Goal: Task Accomplishment & Management: Complete application form

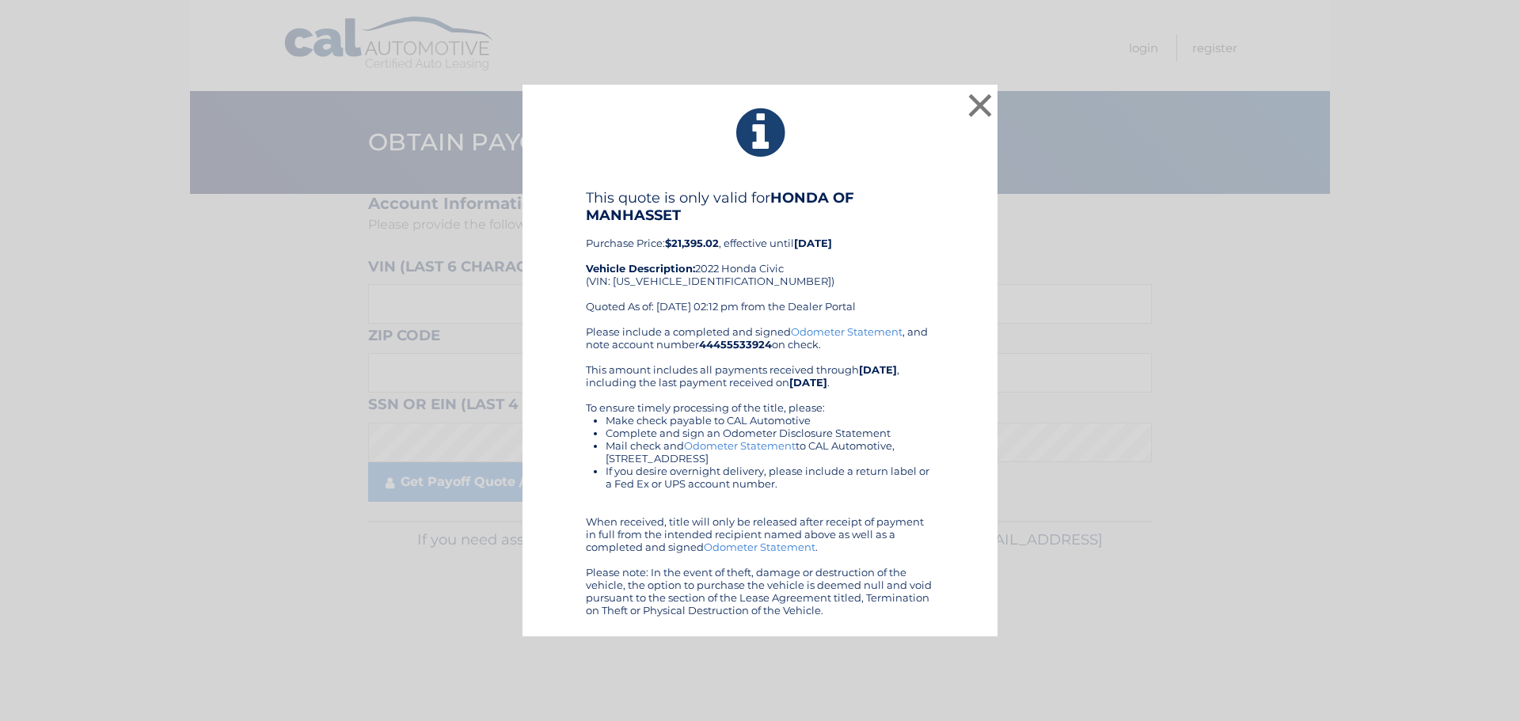
click at [960, 97] on div "× This quote is only valid for HONDA OF MANHASSET Purchase Price: $21,395.02 , …" at bounding box center [760, 361] width 475 height 553
drag, startPoint x: 973, startPoint y: 101, endPoint x: 943, endPoint y: 116, distance: 33.6
click at [975, 101] on button "×" at bounding box center [980, 105] width 32 height 32
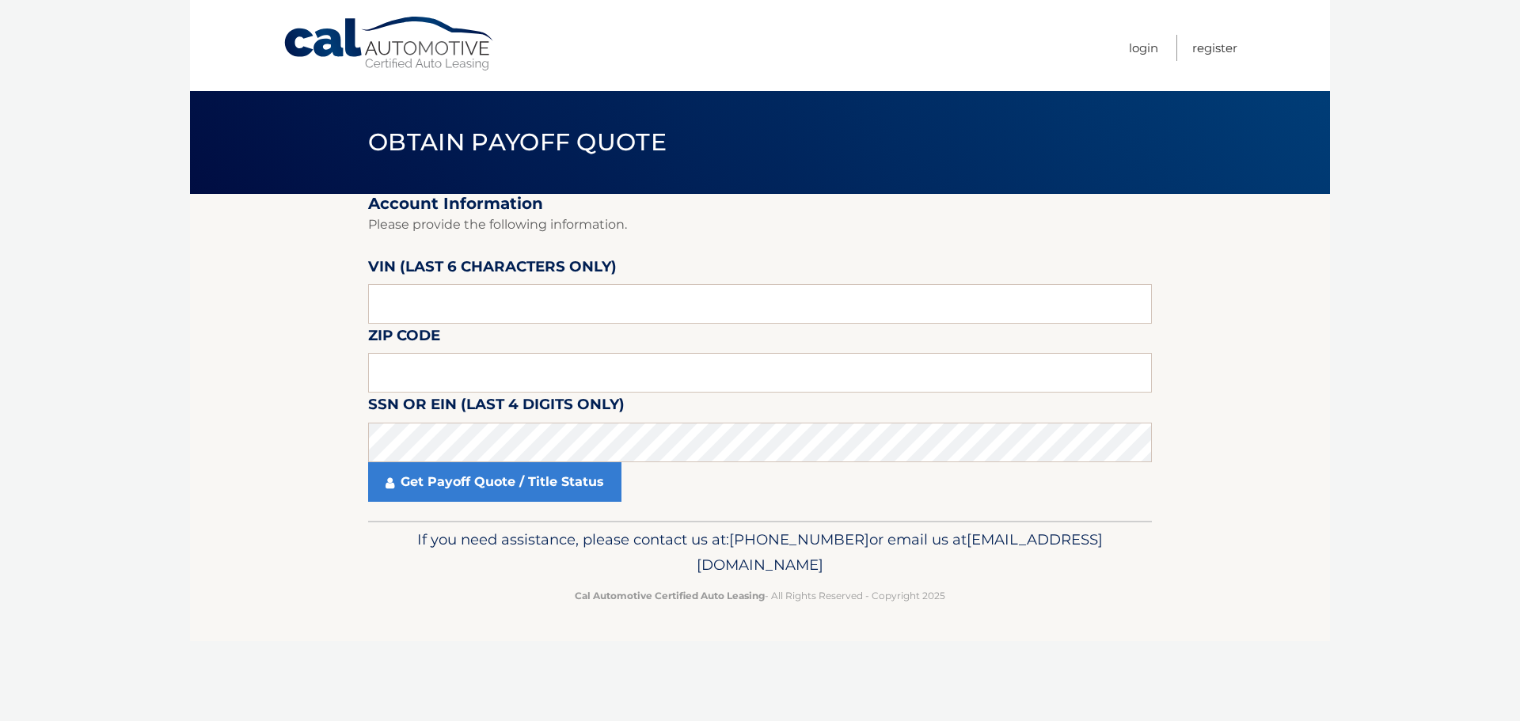
click at [405, 280] on label "VIN (last 6 characters only)" at bounding box center [492, 269] width 249 height 29
click at [409, 299] on input "text" at bounding box center [760, 304] width 784 height 40
click at [500, 312] on input "text" at bounding box center [760, 304] width 784 height 40
click at [445, 307] on input "text" at bounding box center [760, 304] width 784 height 40
type input "032353"
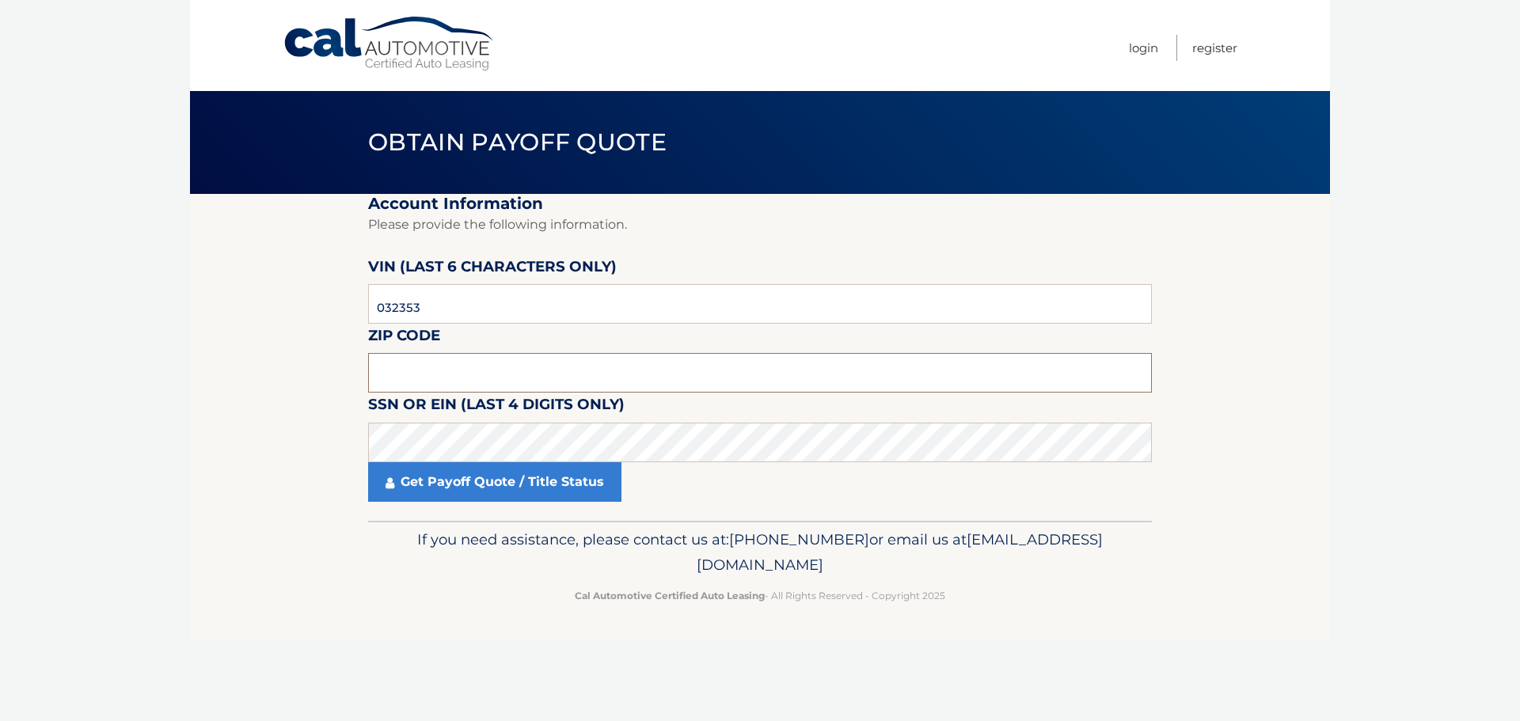
click at [419, 371] on input "text" at bounding box center [760, 373] width 784 height 40
click at [401, 377] on input "text" at bounding box center [760, 373] width 784 height 40
type input "11021"
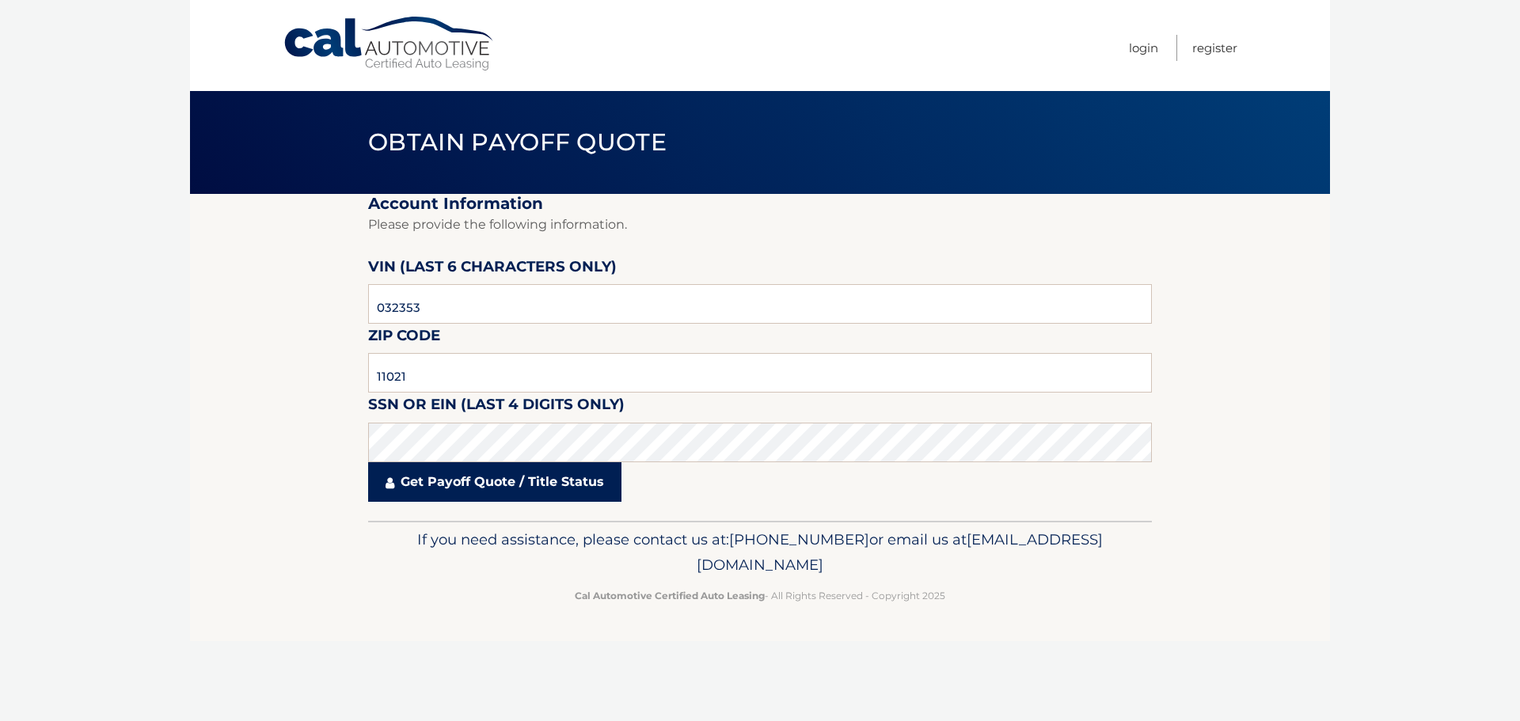
click at [457, 467] on link "Get Payoff Quote / Title Status" at bounding box center [494, 482] width 253 height 40
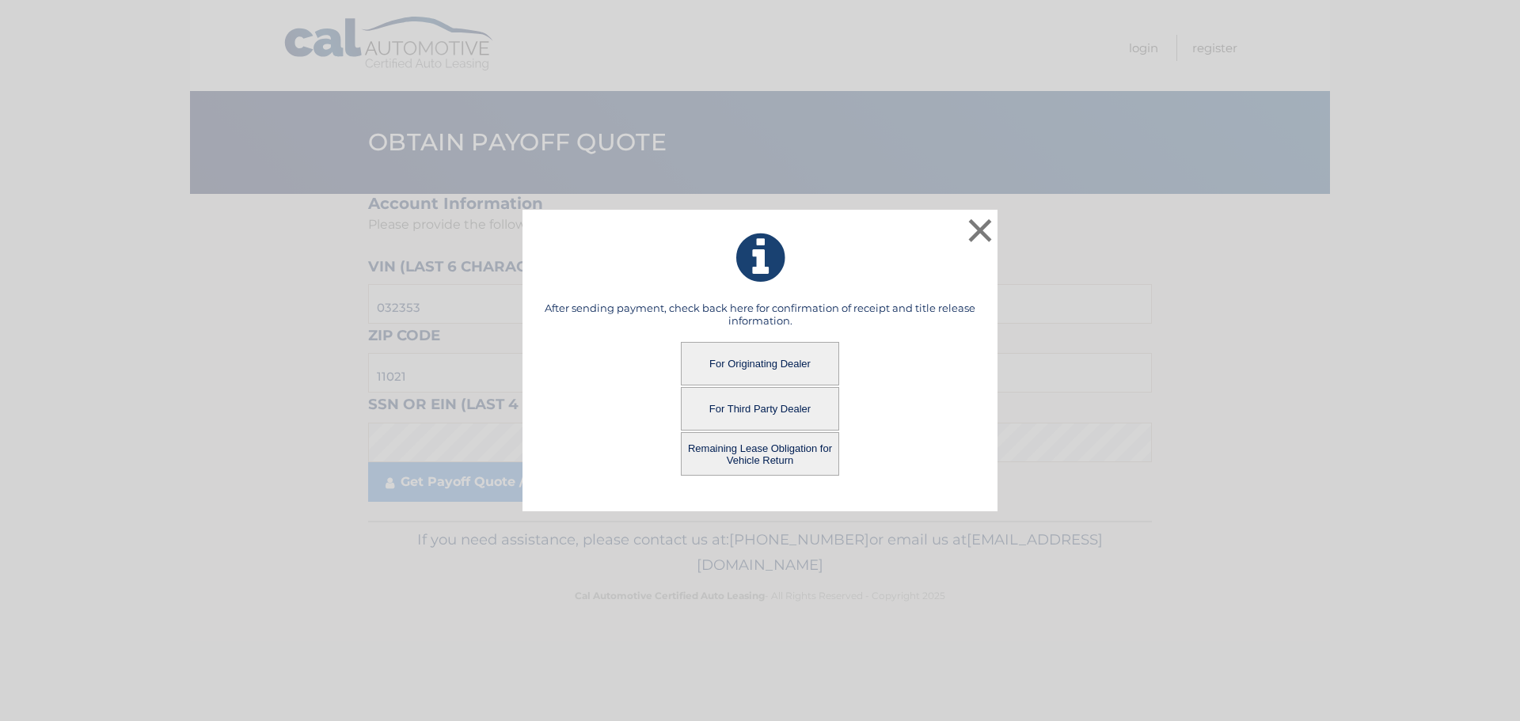
click at [754, 454] on button "Remaining Lease Obligation for Vehicle Return" at bounding box center [760, 454] width 158 height 44
click at [789, 438] on button "Remaining Lease Obligation for Vehicle Return" at bounding box center [760, 454] width 158 height 44
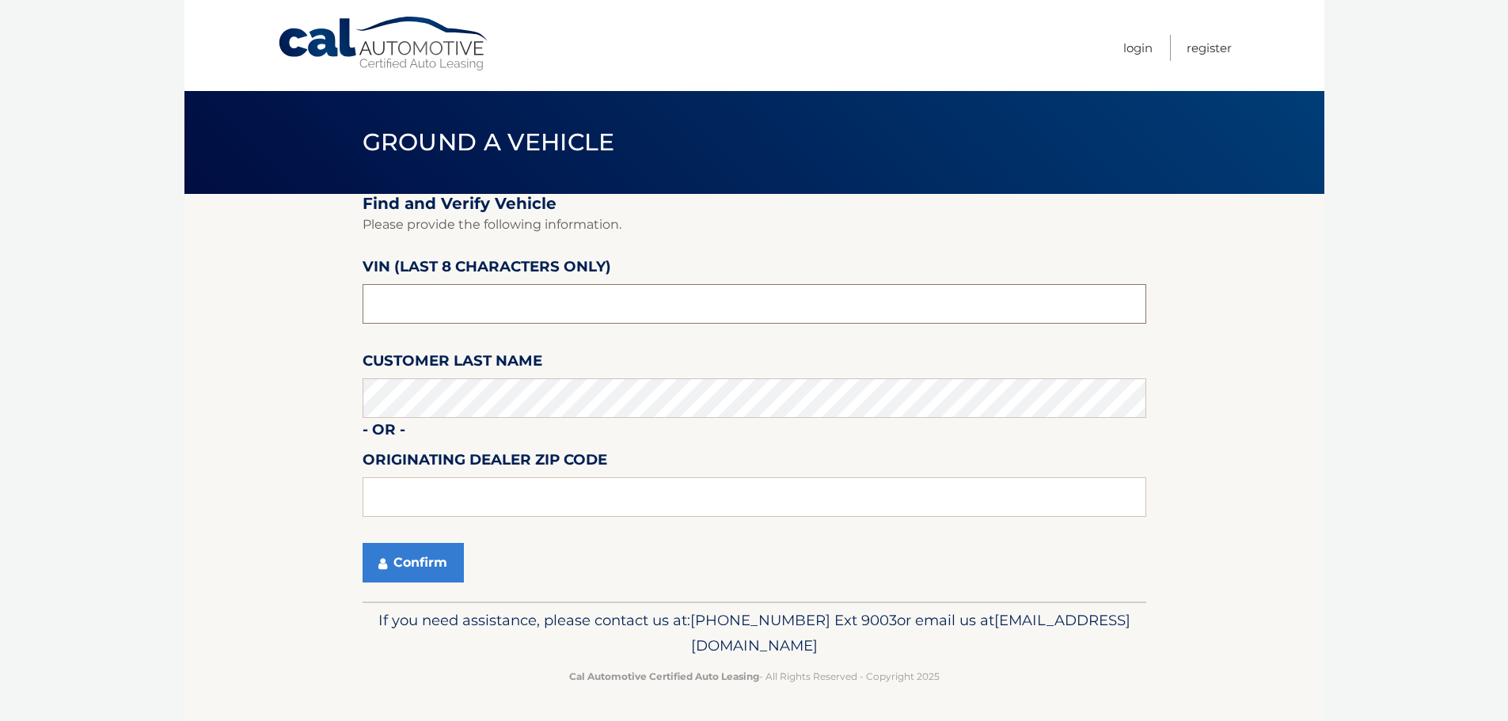
click at [501, 300] on input "text" at bounding box center [755, 304] width 784 height 40
click at [698, 298] on input "text" at bounding box center [755, 304] width 784 height 40
type input "V*******"
paste input "NE03235*"
type input "NE032353"
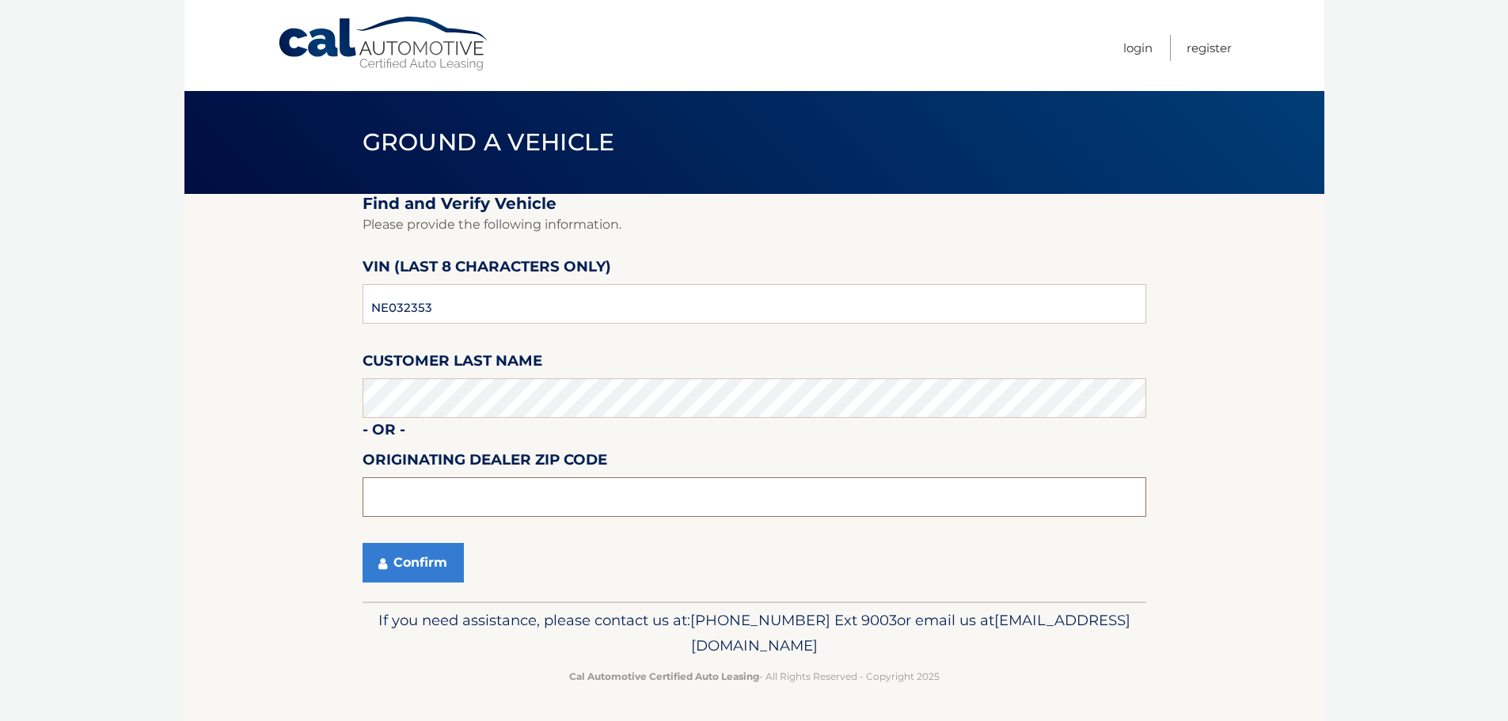
click at [572, 495] on input "text" at bounding box center [755, 497] width 784 height 40
type input "11030"
click at [393, 556] on button "Confirm" at bounding box center [413, 563] width 101 height 40
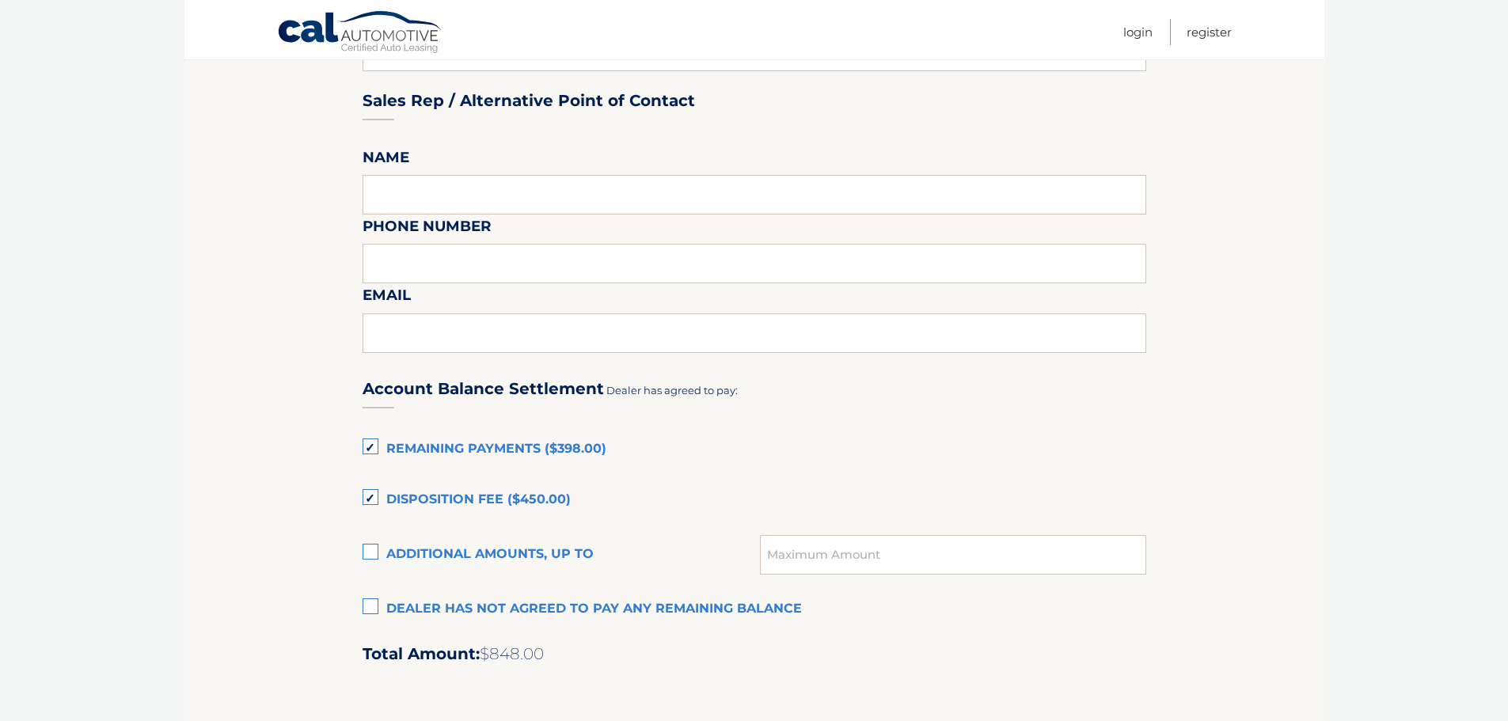
scroll to position [792, 0]
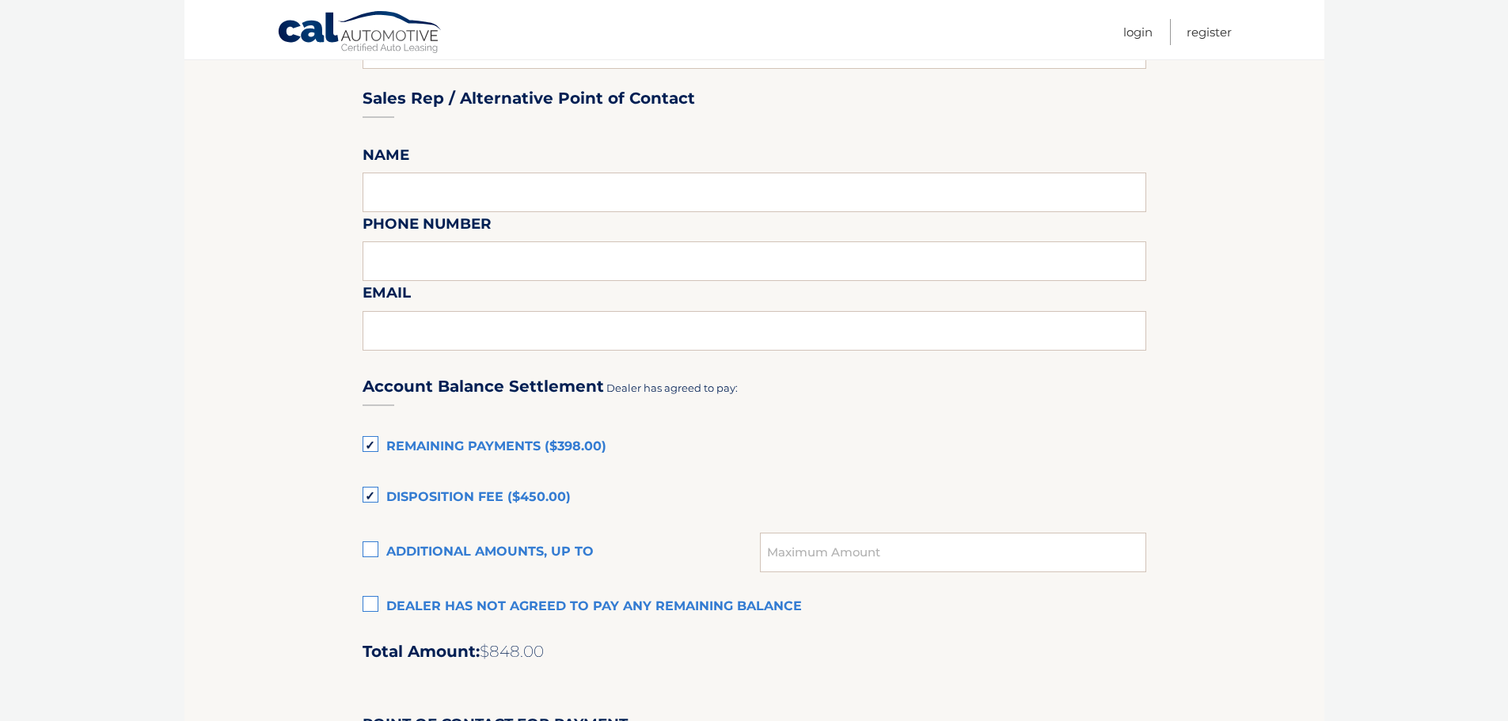
click at [1314, 132] on section "Maturity Date: 11/22/2025 Or, click here to be directed to a quote for dealer p…" at bounding box center [754, 269] width 1140 height 1735
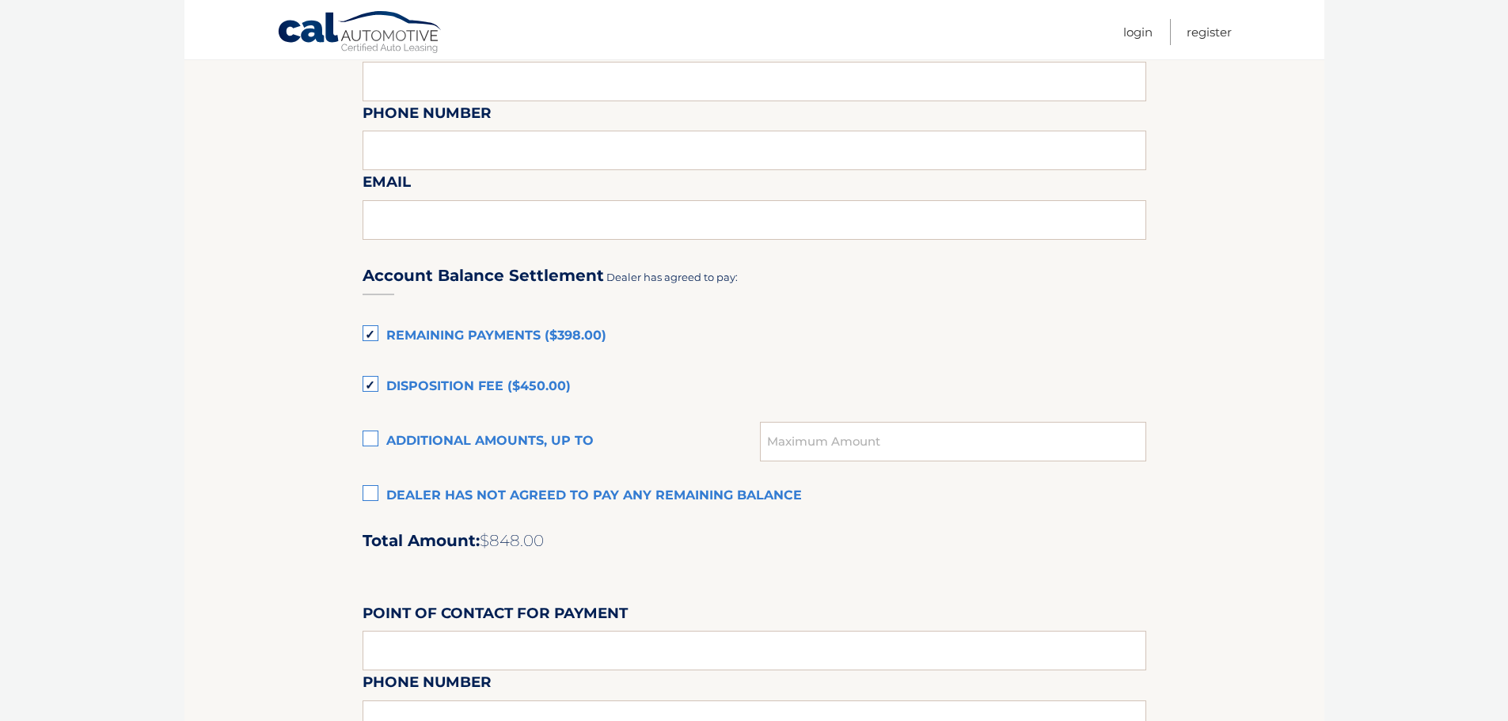
scroll to position [950, 0]
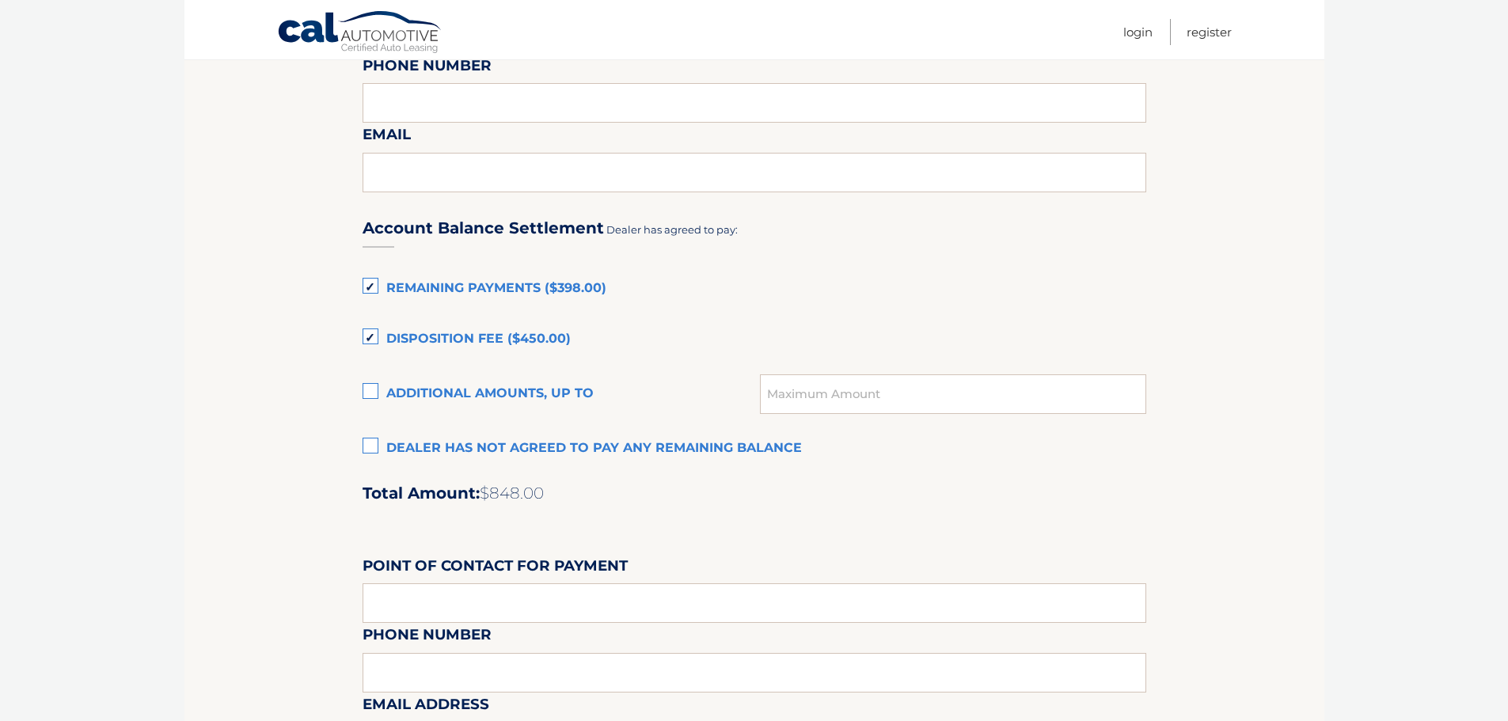
click at [449, 328] on label "Disposition Fee ($450.00)" at bounding box center [755, 340] width 784 height 32
click at [0, 0] on input "Disposition Fee ($450.00)" at bounding box center [0, 0] width 0 height 0
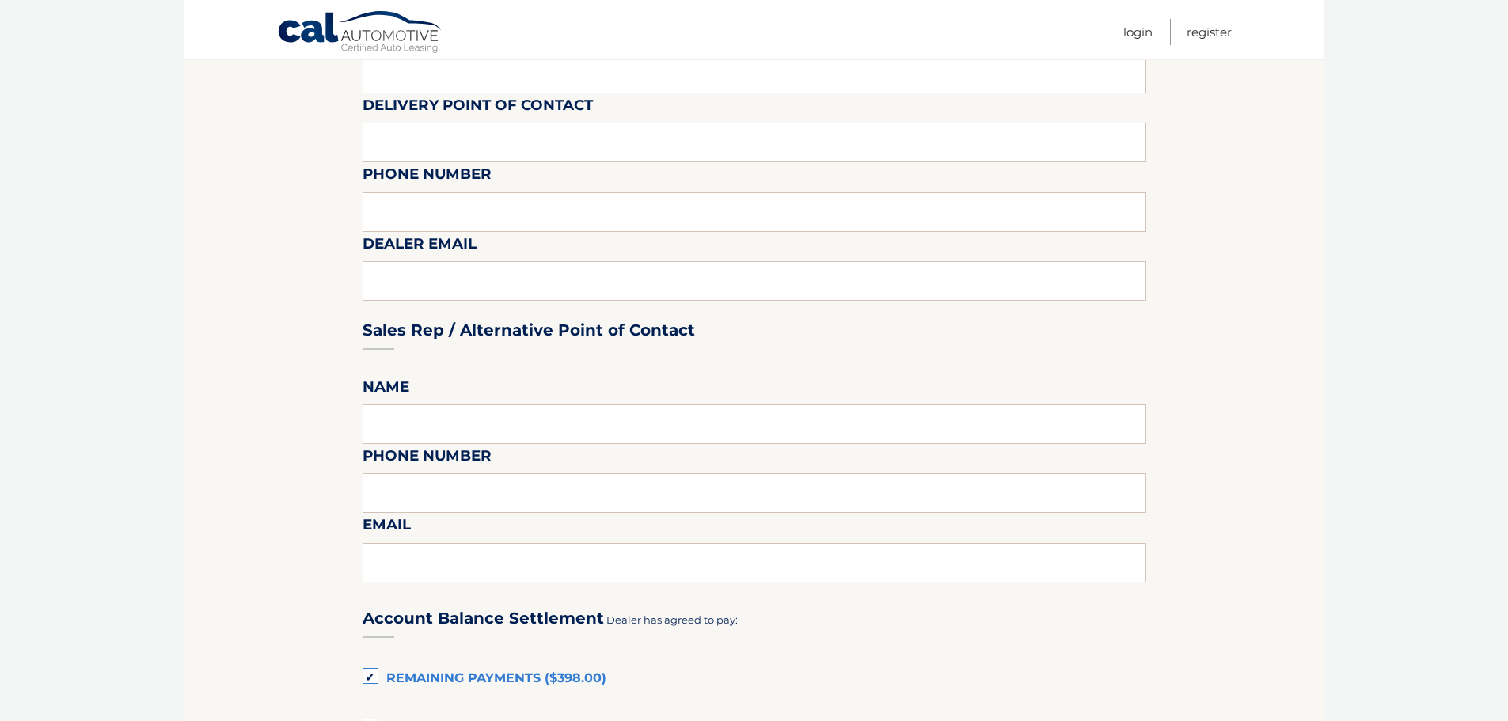
scroll to position [554, 0]
